Goal: Find specific page/section: Find specific page/section

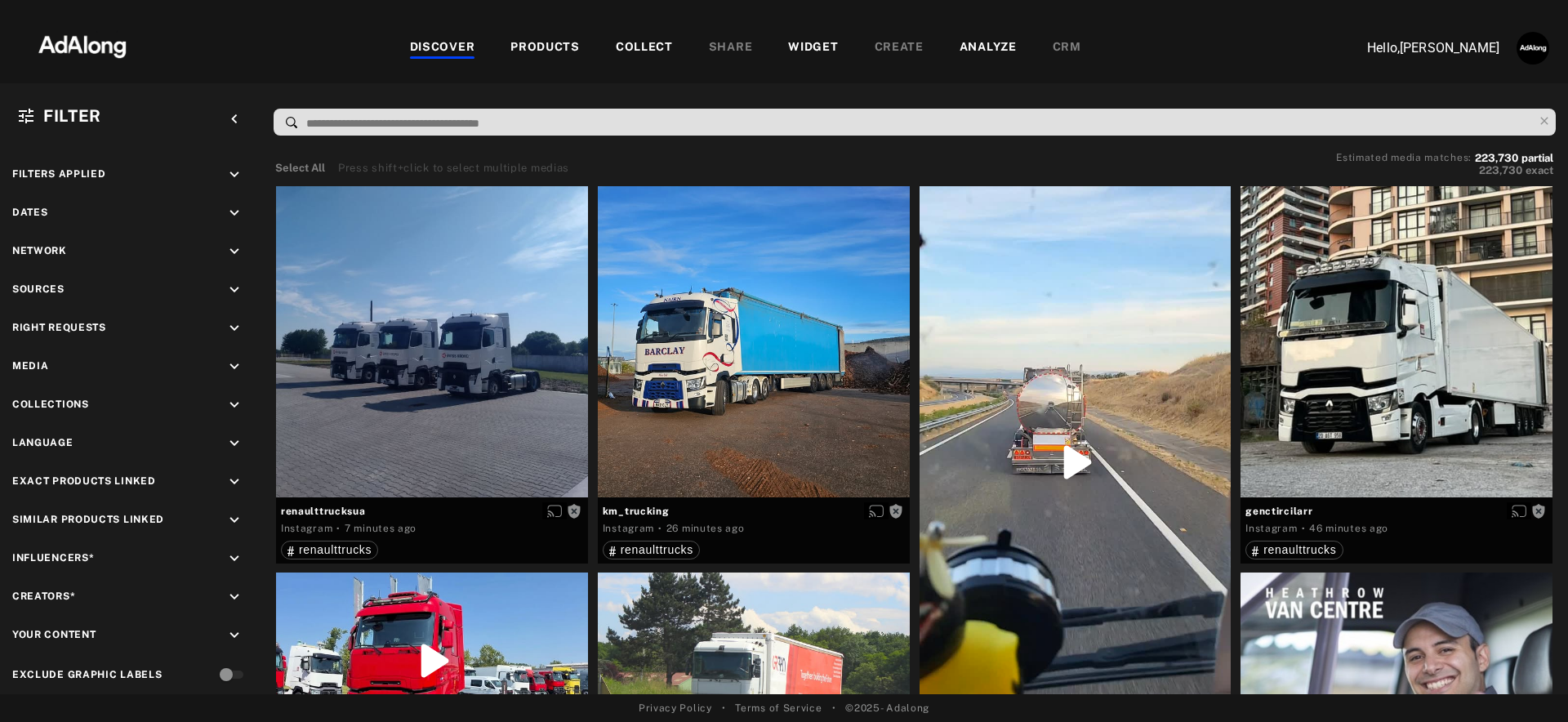
click at [809, 52] on div "WIDGET" at bounding box center [813, 48] width 49 height 20
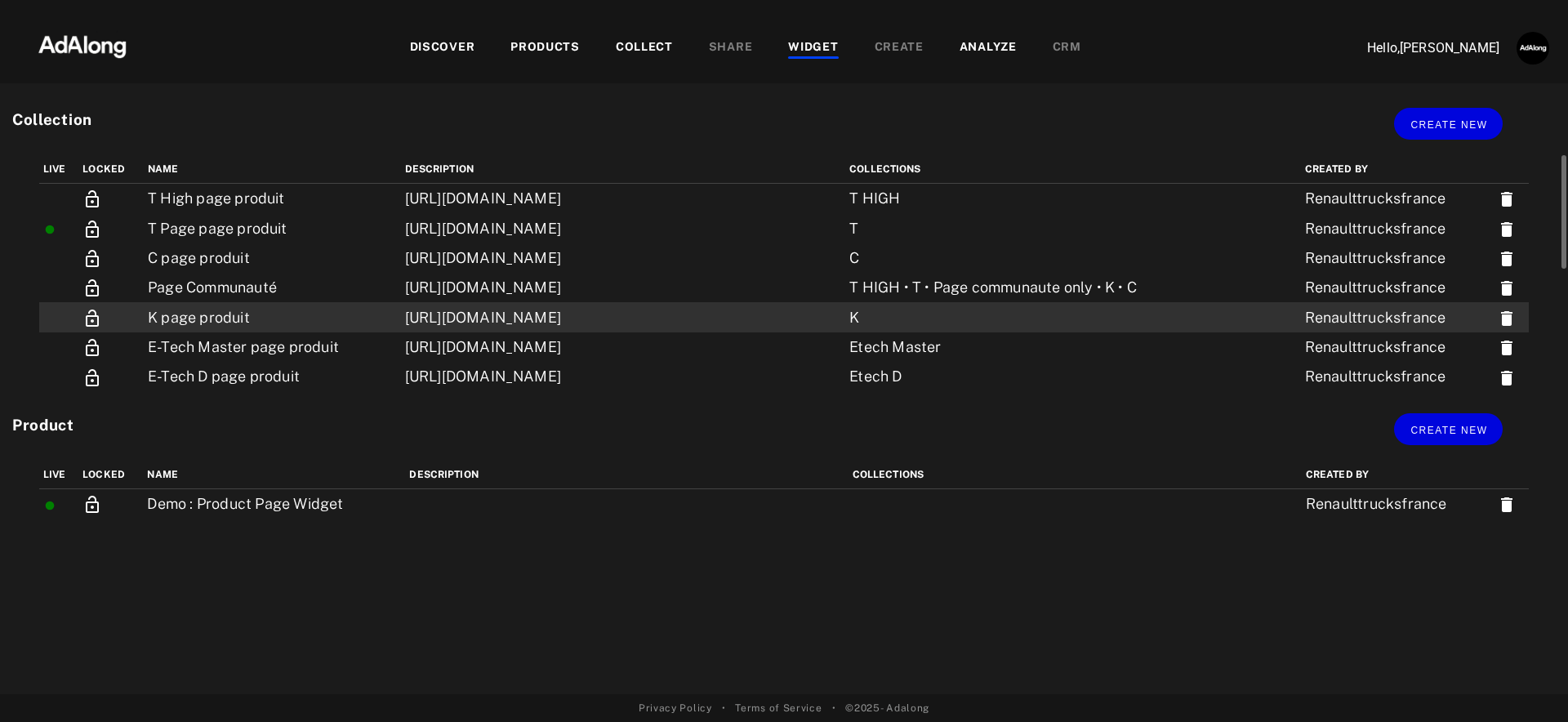
click at [694, 314] on td "[URL][DOMAIN_NAME]" at bounding box center [623, 317] width 445 height 30
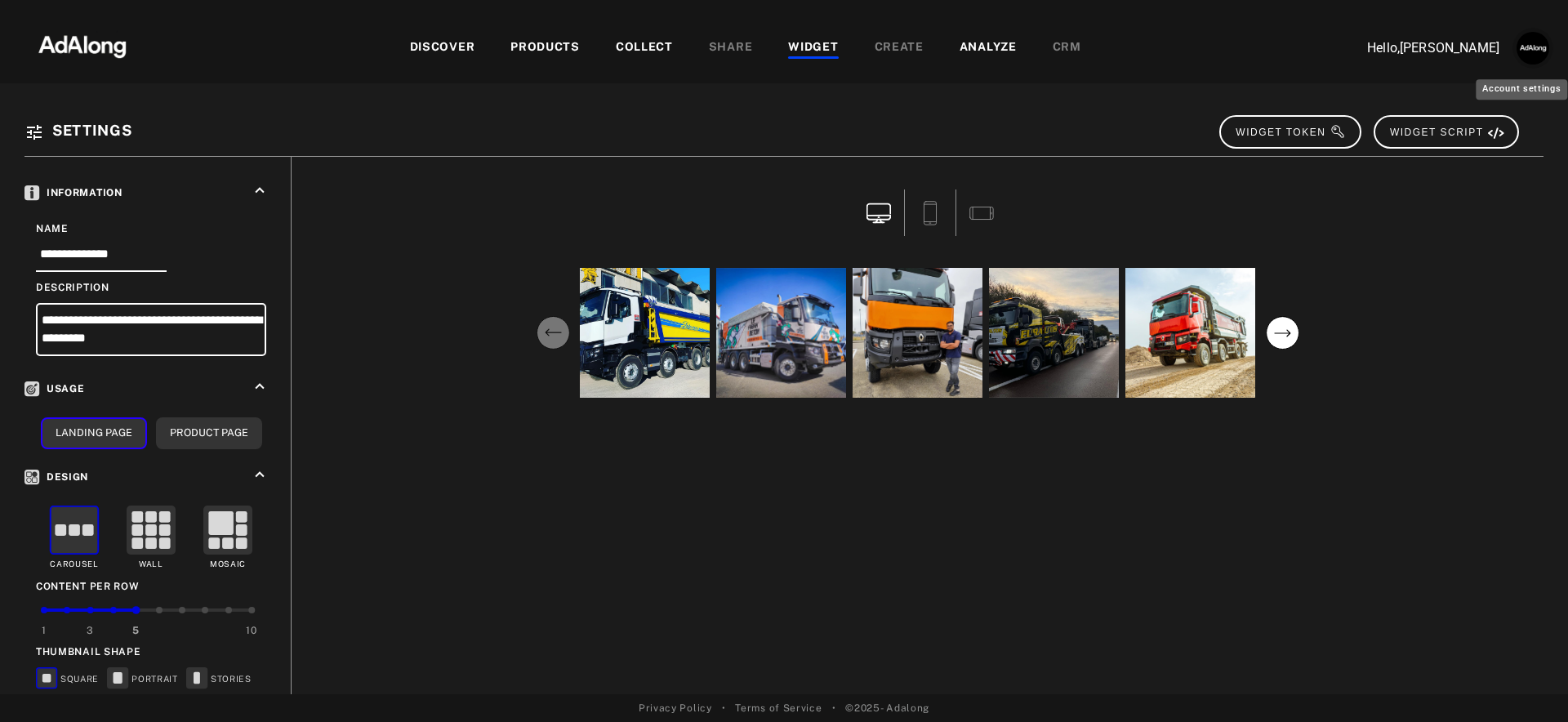
click at [1543, 50] on img "Account settings" at bounding box center [1533, 49] width 33 height 33
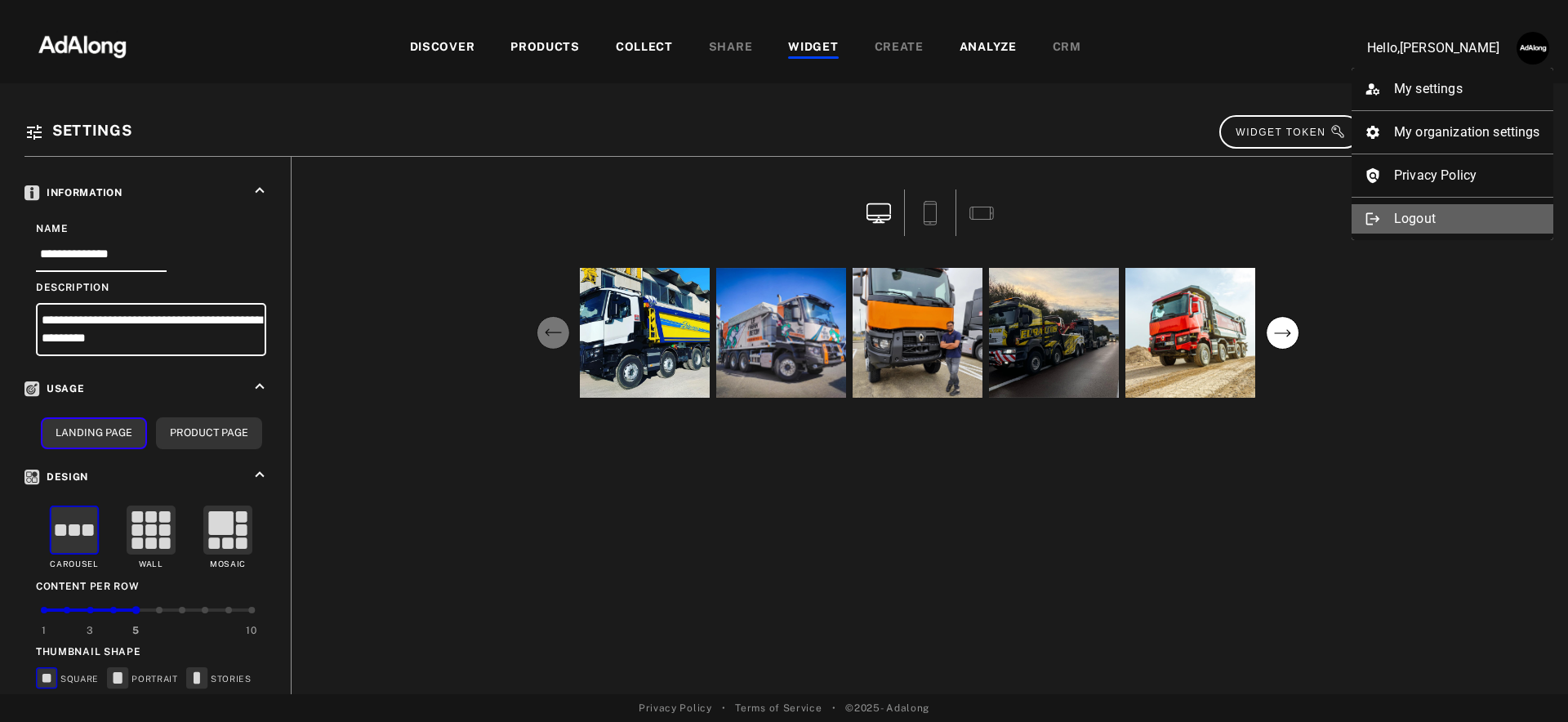
click at [1435, 223] on li "Logout" at bounding box center [1453, 219] width 201 height 30
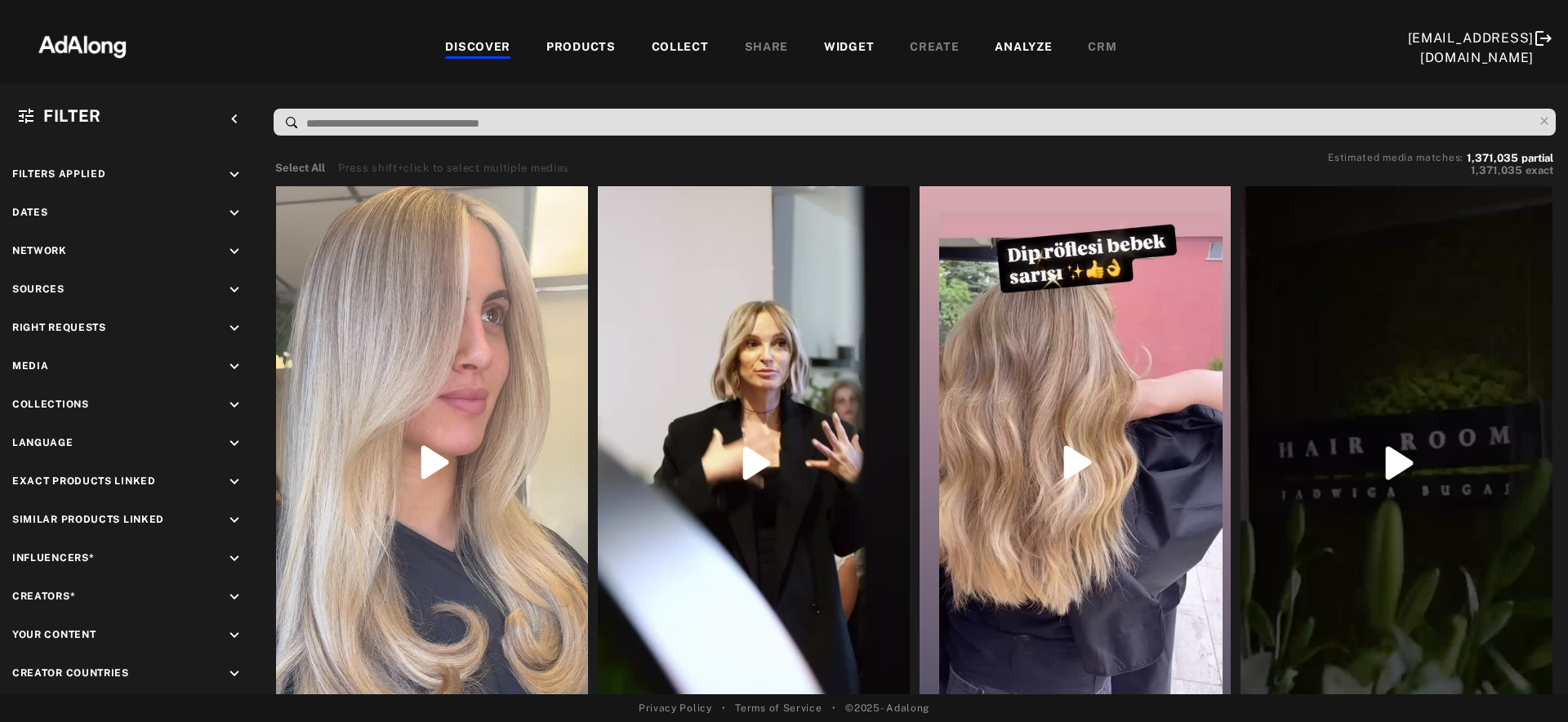
click at [833, 41] on div "WIDGET" at bounding box center [848, 48] width 49 height 20
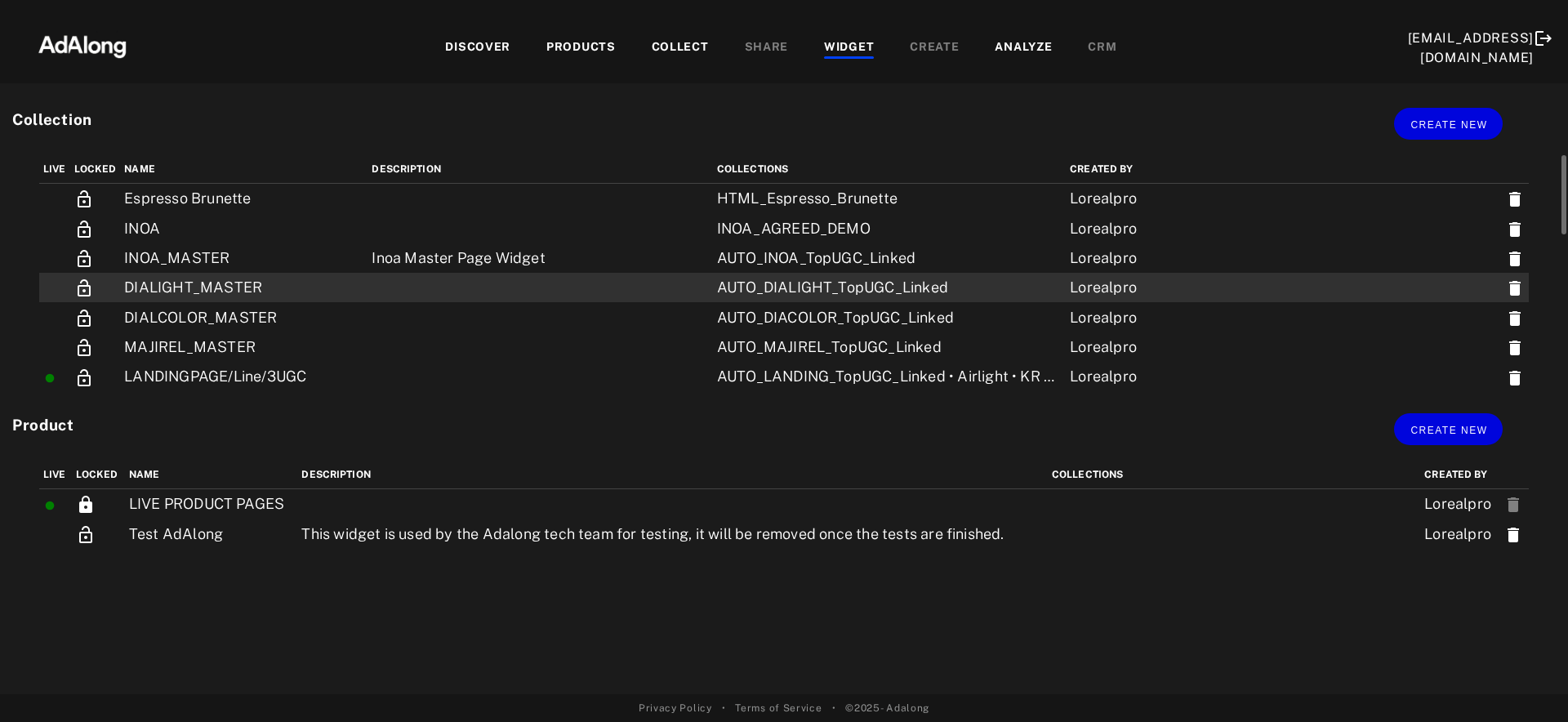
click at [887, 293] on div "AUTO_DIALIGHT_TopUGC_Linked" at bounding box center [889, 287] width 345 height 21
